Goal: Transaction & Acquisition: Purchase product/service

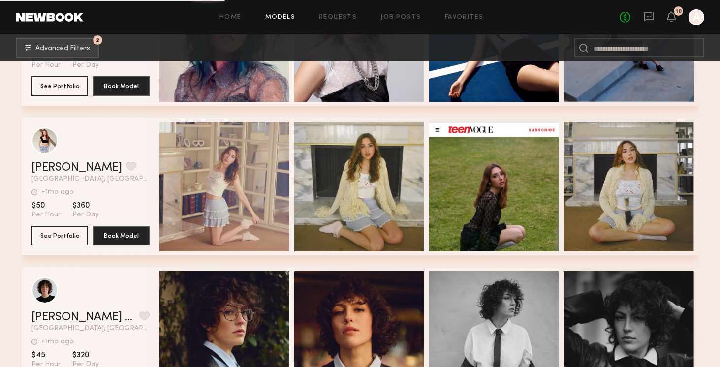
scroll to position [21366, 0]
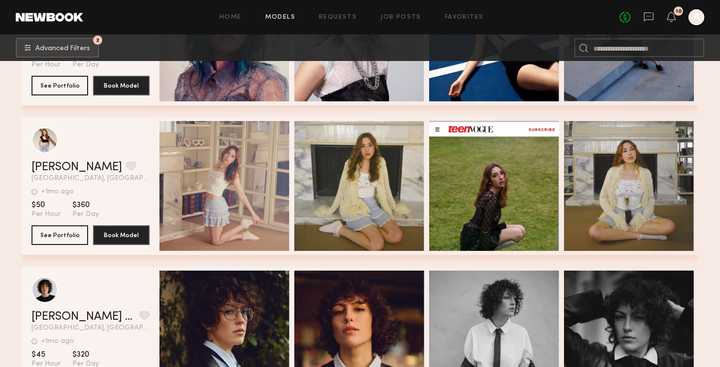
drag, startPoint x: 47, startPoint y: 143, endPoint x: 496, endPoint y: 0, distance: 470.8
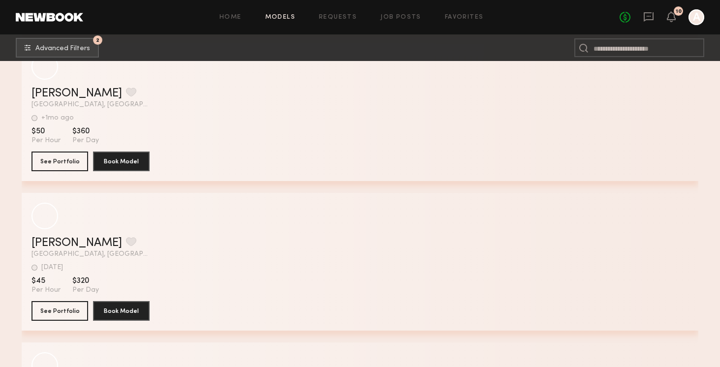
scroll to position [23536, 0]
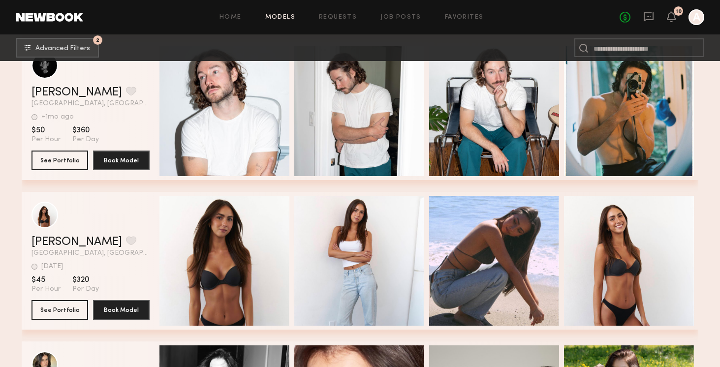
drag, startPoint x: 47, startPoint y: 215, endPoint x: 392, endPoint y: 5, distance: 404.5
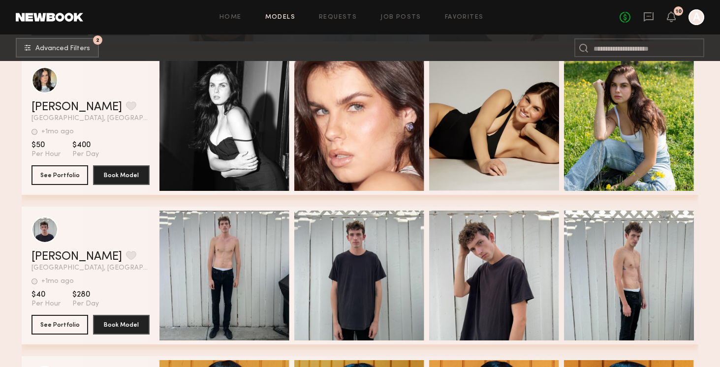
scroll to position [23824, 0]
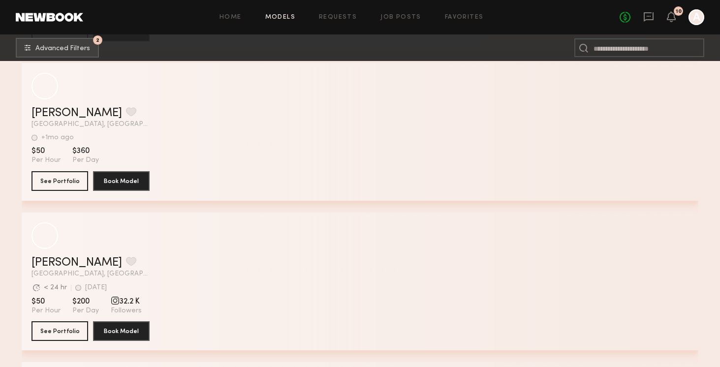
scroll to position [28296, 0]
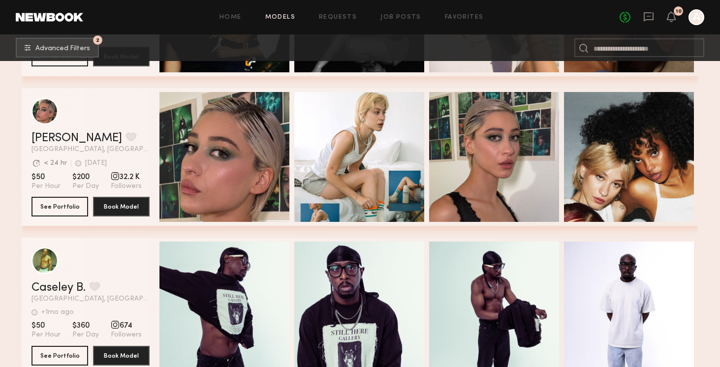
scroll to position [28427, 0]
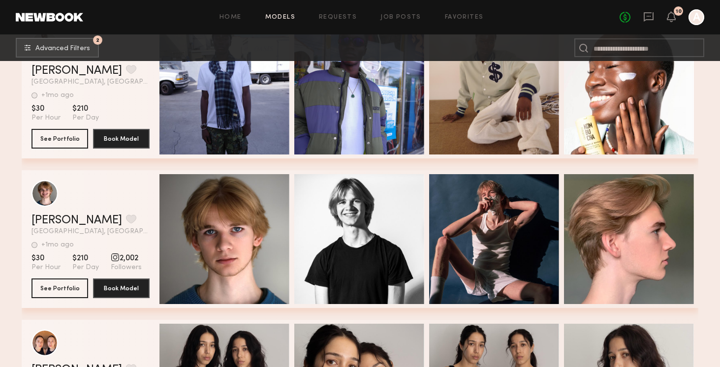
scroll to position [32406, 0]
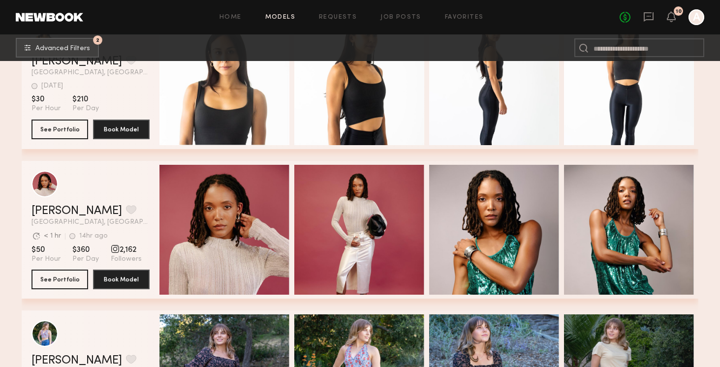
scroll to position [33121, 0]
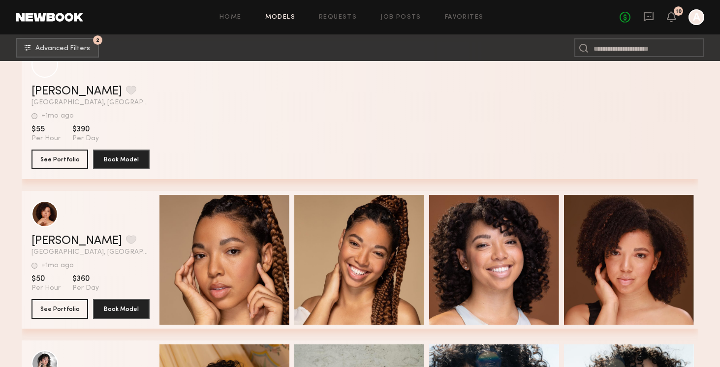
scroll to position [30826, 0]
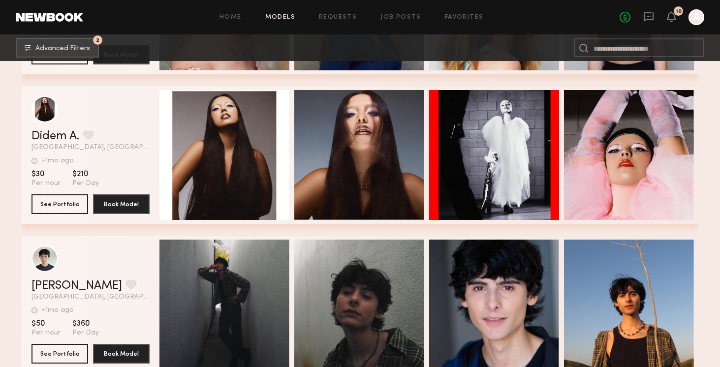
click at [21, 22] on header "Home Models Requests Job Posts Favorites Sign Out No fees up to $5,000 10 A" at bounding box center [360, 17] width 720 height 34
click at [38, 15] on link at bounding box center [49, 17] width 67 height 9
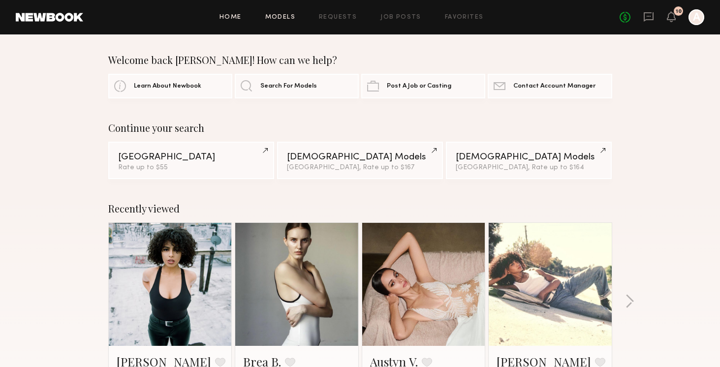
click at [281, 15] on link "Models" at bounding box center [280, 17] width 30 height 6
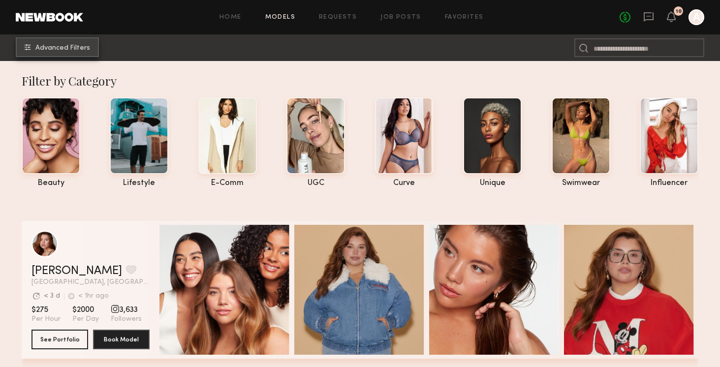
click at [85, 51] on span "Advanced Filters" at bounding box center [62, 48] width 55 height 7
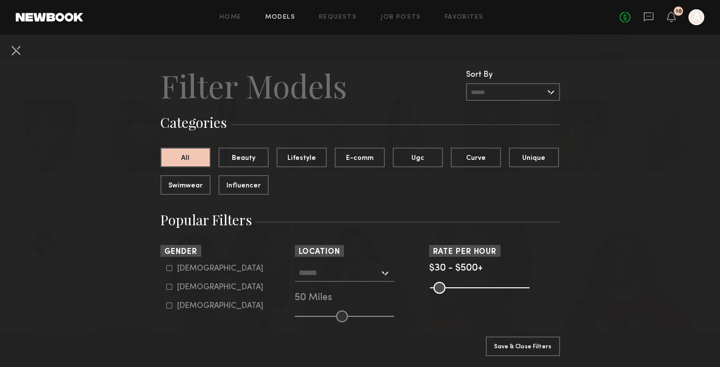
click at [358, 269] on input "text" at bounding box center [339, 272] width 81 height 17
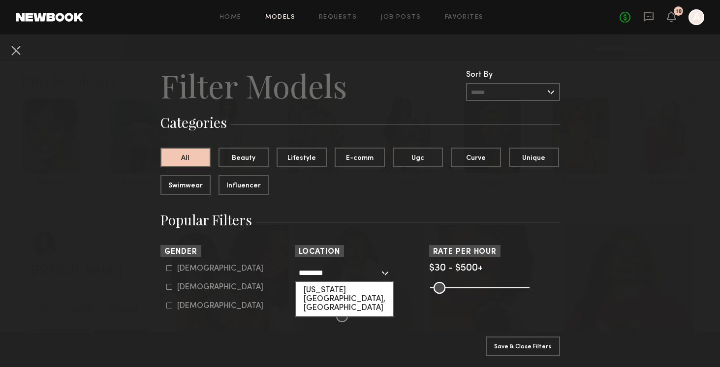
click at [353, 290] on div "Colorado Springs, CO" at bounding box center [344, 299] width 97 height 34
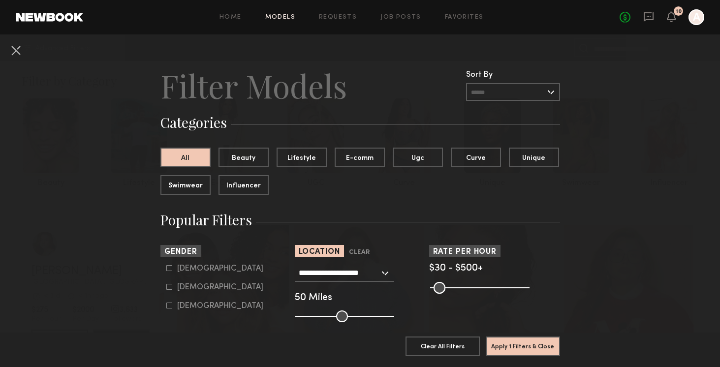
click at [365, 271] on input "**********" at bounding box center [339, 272] width 81 height 17
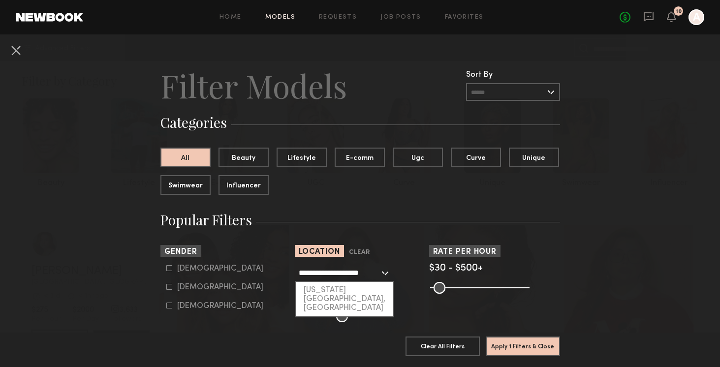
click at [377, 277] on input "**********" at bounding box center [339, 272] width 81 height 17
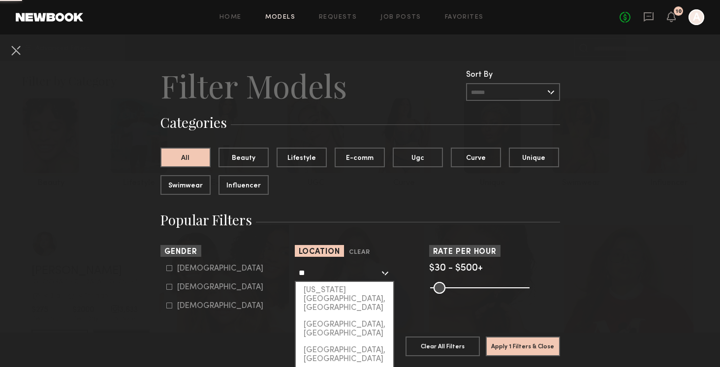
type input "*"
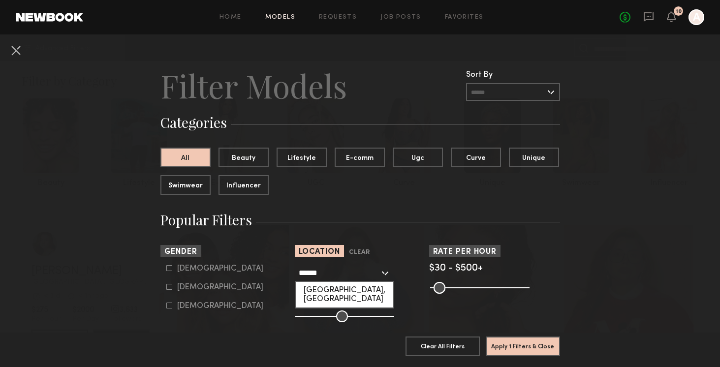
click at [371, 293] on div "[GEOGRAPHIC_DATA], [GEOGRAPHIC_DATA]" at bounding box center [344, 295] width 97 height 26
type input "**********"
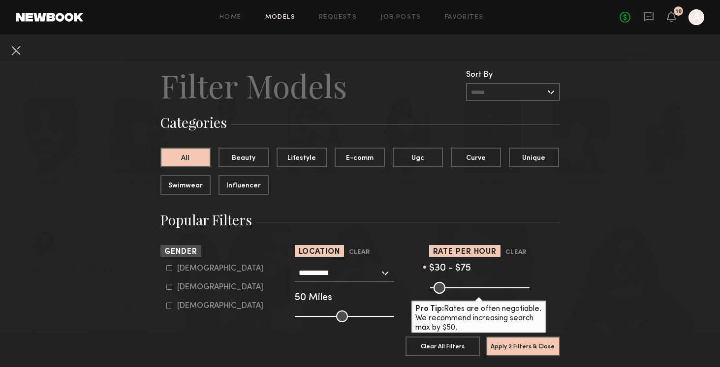
drag, startPoint x: 524, startPoint y: 286, endPoint x: 444, endPoint y: 286, distance: 79.8
type input "**"
click at [444, 286] on input "range" at bounding box center [479, 288] width 99 height 12
click at [537, 348] on button "Apply 2 Filters & Close" at bounding box center [523, 346] width 74 height 20
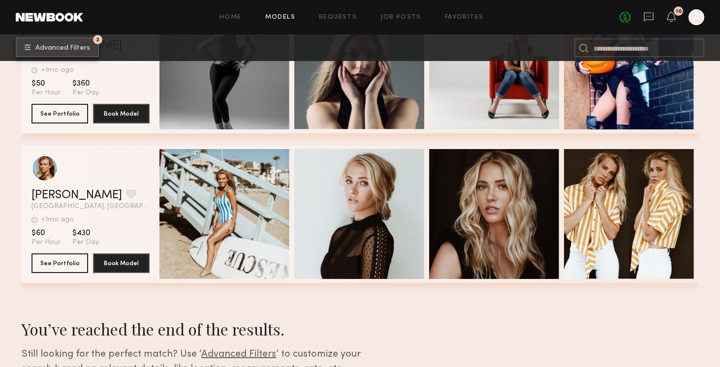
scroll to position [537, 0]
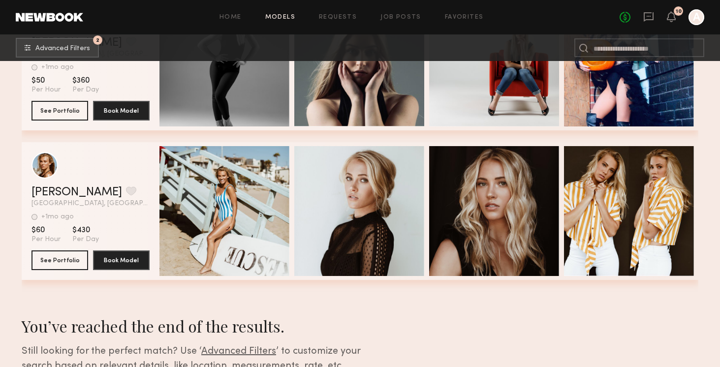
drag, startPoint x: 49, startPoint y: 169, endPoint x: 341, endPoint y: 0, distance: 337.7
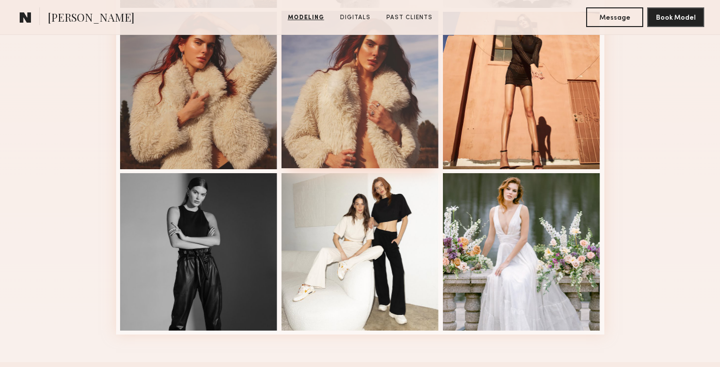
scroll to position [603, 0]
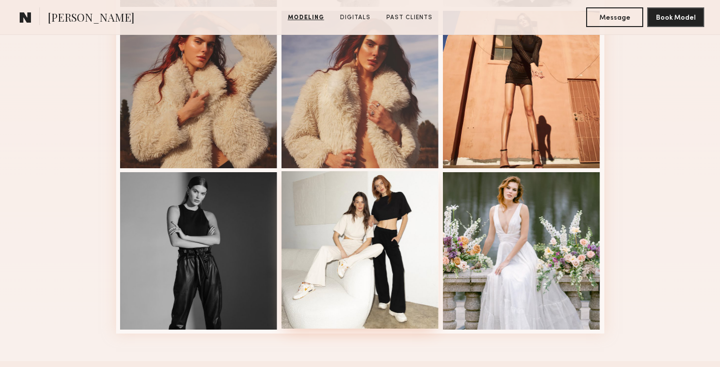
click at [384, 223] on div at bounding box center [361, 250] width 158 height 158
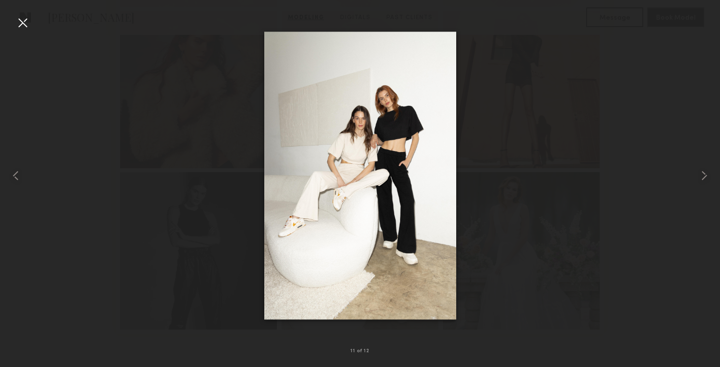
click at [26, 22] on div at bounding box center [23, 23] width 16 height 16
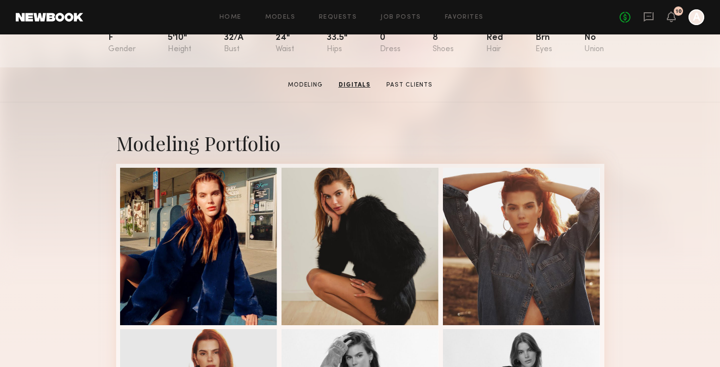
scroll to position [0, 0]
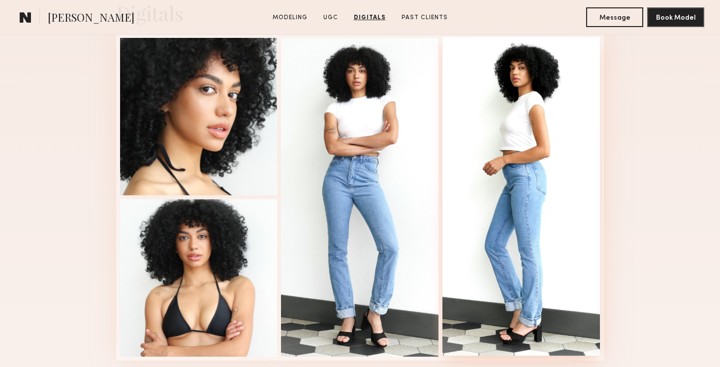
scroll to position [1922, 0]
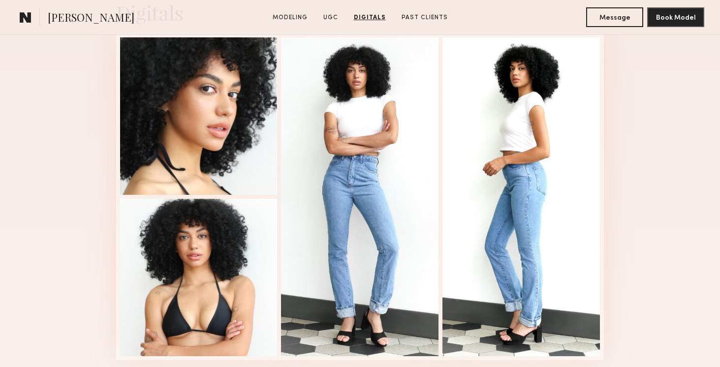
click at [667, 124] on div "Digitals 1 of 4" at bounding box center [360, 180] width 720 height 416
click at [638, 160] on div "Digitals 1 of 4" at bounding box center [360, 180] width 720 height 416
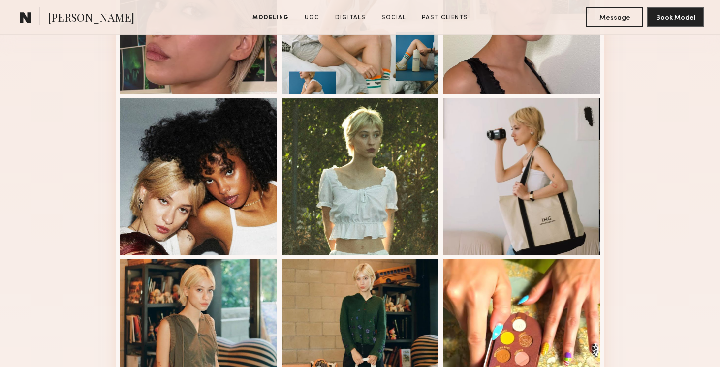
scroll to position [356, 0]
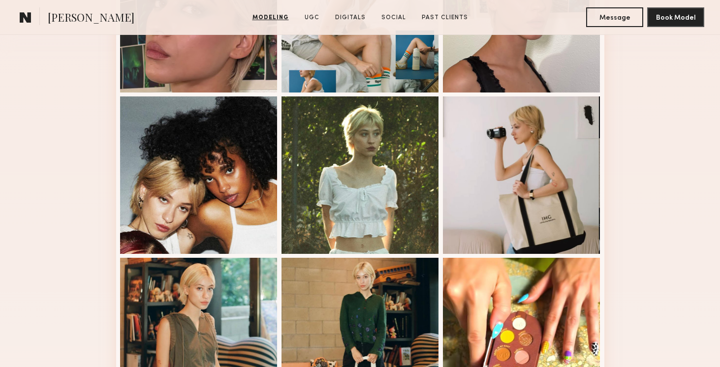
click at [667, 169] on div "Modeling Portfolio View More" at bounding box center [360, 253] width 720 height 767
click at [580, 182] on div at bounding box center [522, 175] width 158 height 158
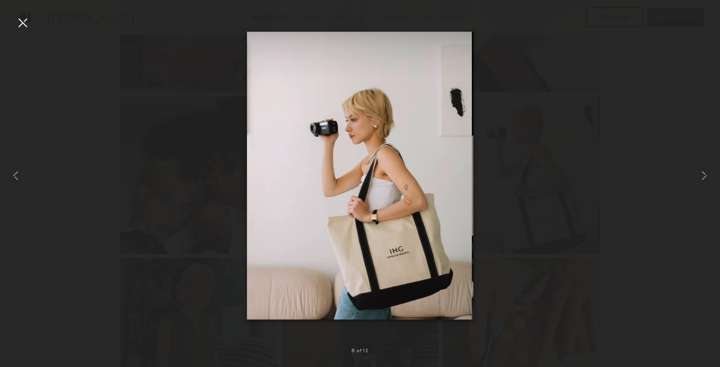
click at [678, 207] on div at bounding box center [360, 176] width 720 height 320
click at [26, 22] on div at bounding box center [23, 23] width 16 height 16
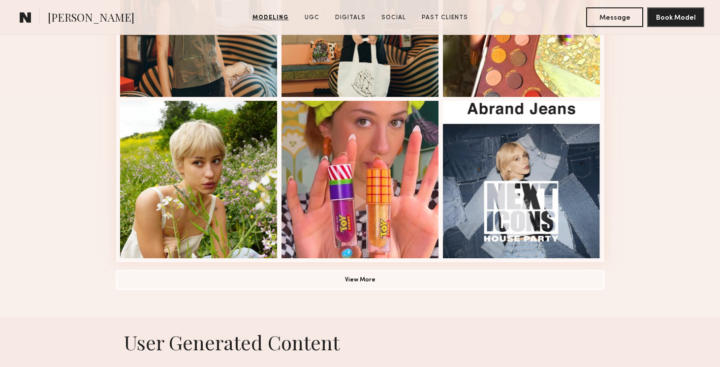
scroll to position [677, 0]
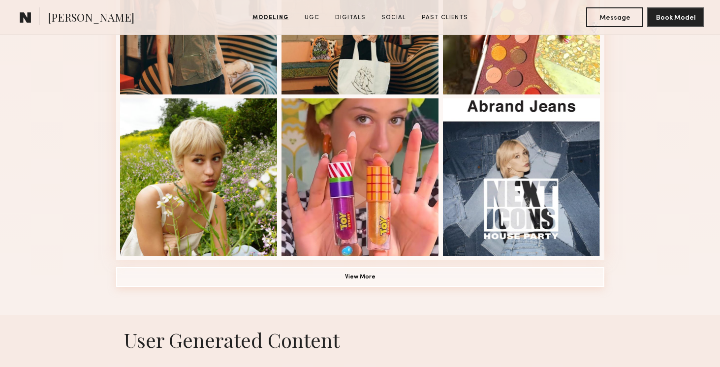
click at [495, 278] on button "View More" at bounding box center [360, 277] width 488 height 20
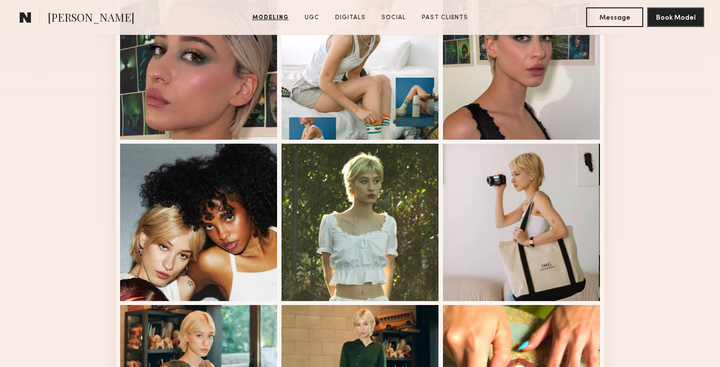
scroll to position [311, 0]
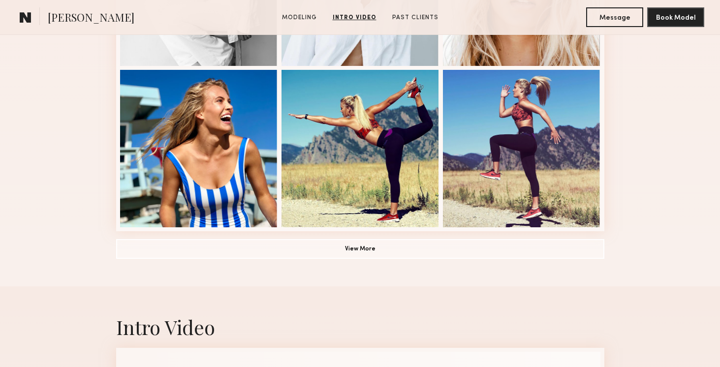
scroll to position [701, 0]
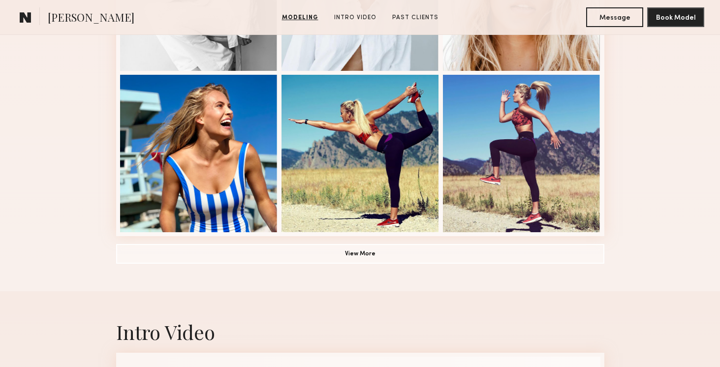
click at [370, 256] on button "View More" at bounding box center [360, 254] width 488 height 20
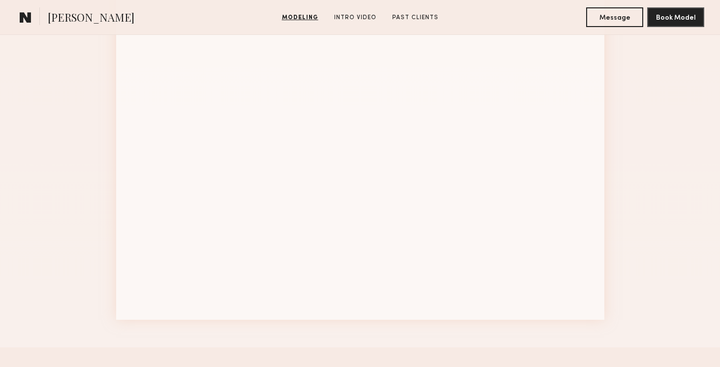
scroll to position [1263, 0]
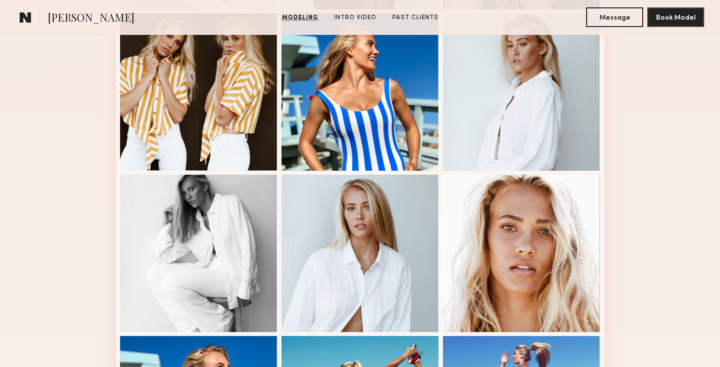
scroll to position [0, 0]
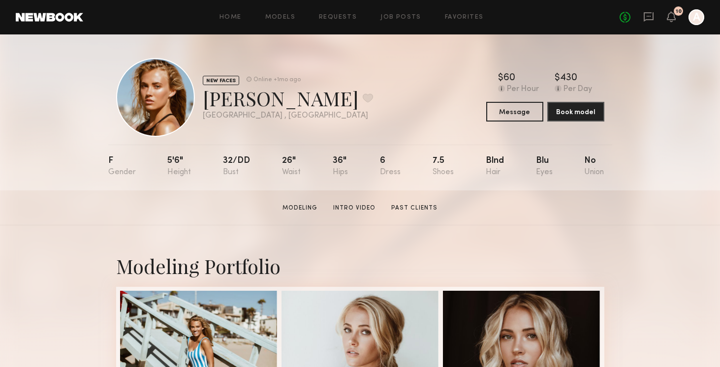
click at [693, 150] on div "NEW FACES Online +1mo ago [PERSON_NAME] Favorite [GEOGRAPHIC_DATA] , [GEOGRAPHI…" at bounding box center [360, 112] width 720 height 156
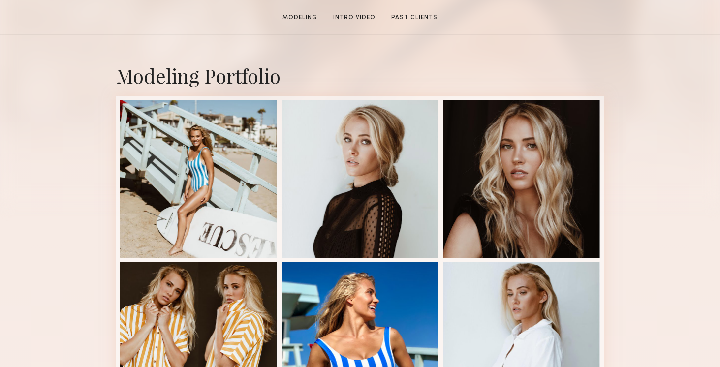
scroll to position [191, 0]
